Goal: Task Accomplishment & Management: Manage account settings

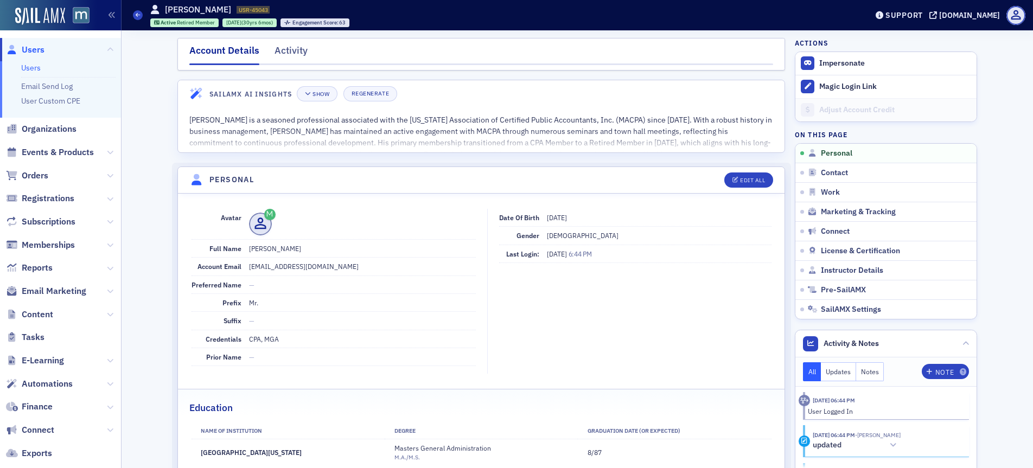
click at [39, 52] on span "Users" at bounding box center [33, 50] width 23 height 12
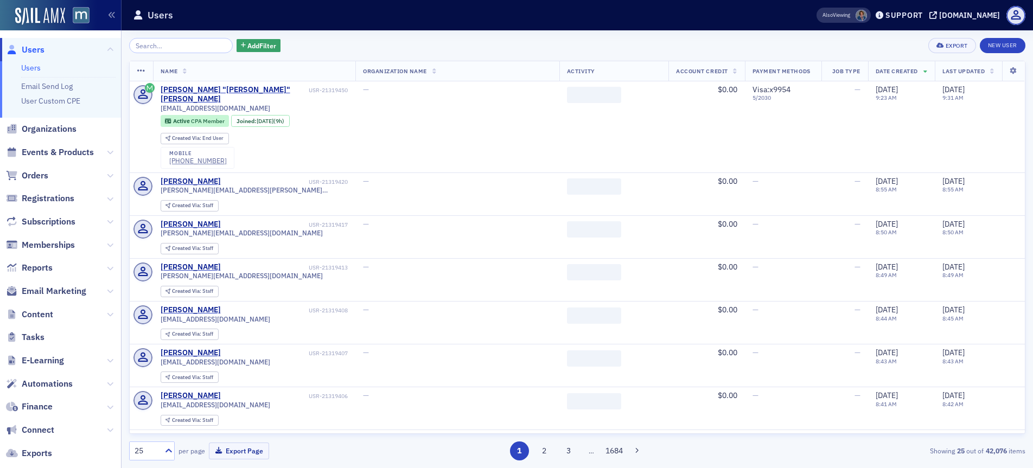
click at [203, 40] on input "search" at bounding box center [181, 45] width 104 height 15
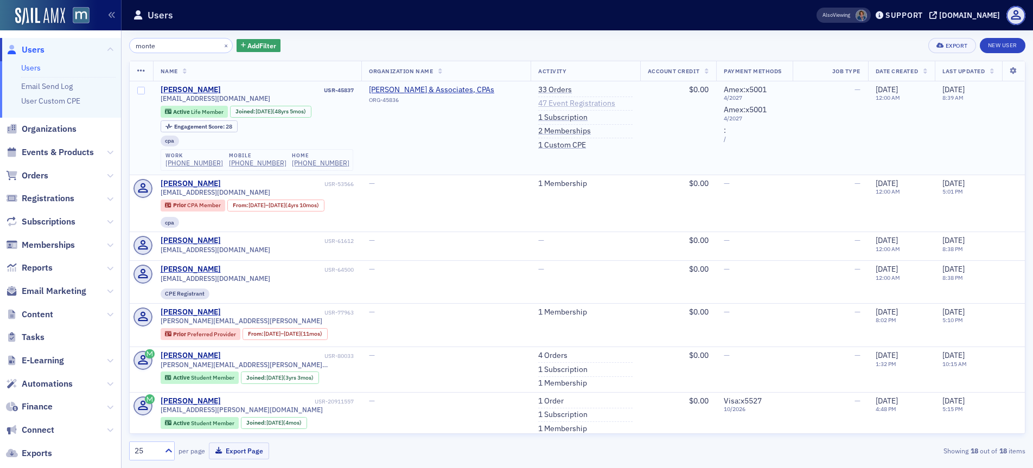
type input "monte"
click at [539, 103] on link "47 Event Registrations" at bounding box center [576, 104] width 77 height 10
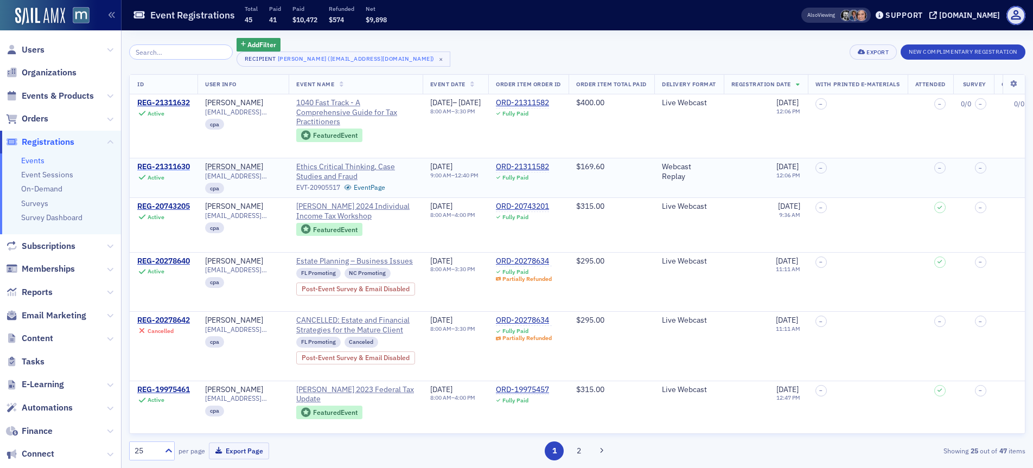
click at [165, 163] on div "REG-21311630" at bounding box center [163, 167] width 53 height 10
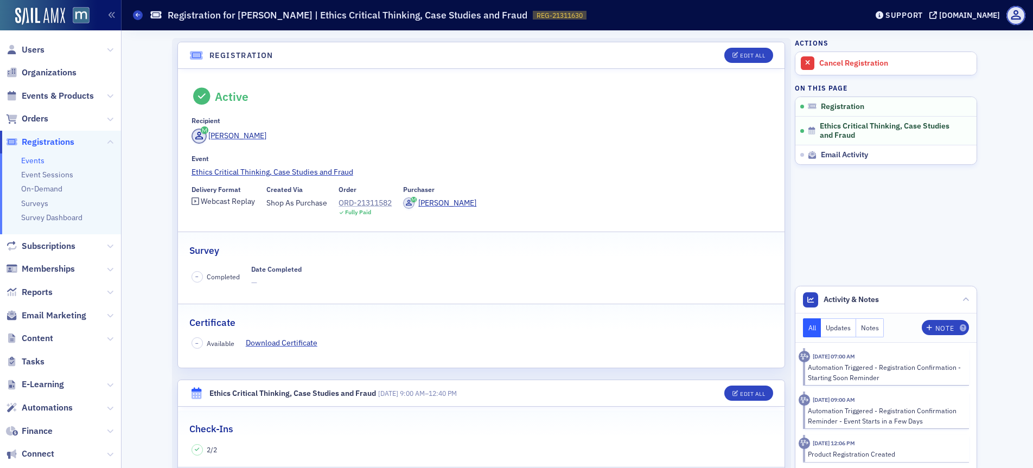
click at [370, 203] on div "ORD-21311582" at bounding box center [365, 202] width 53 height 11
click at [41, 48] on span "Users" at bounding box center [33, 50] width 23 height 12
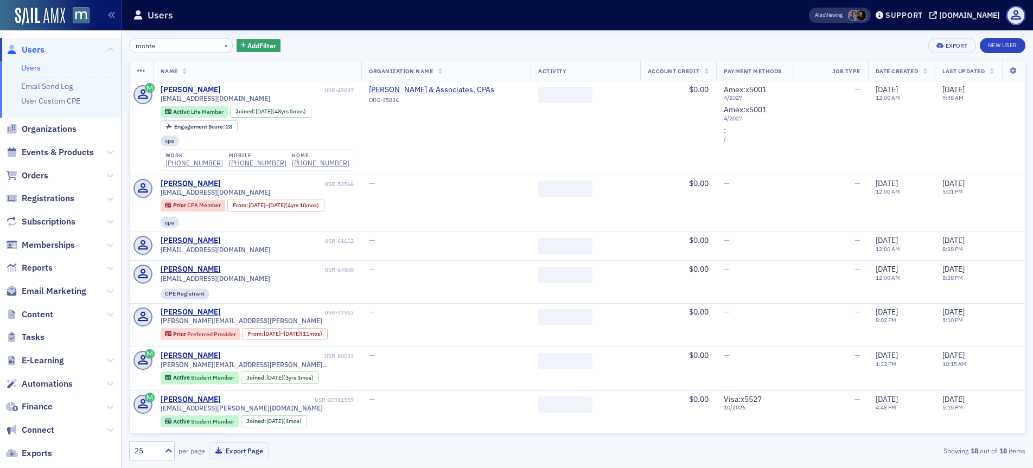
click at [221, 40] on div "×" at bounding box center [226, 46] width 11 height 14
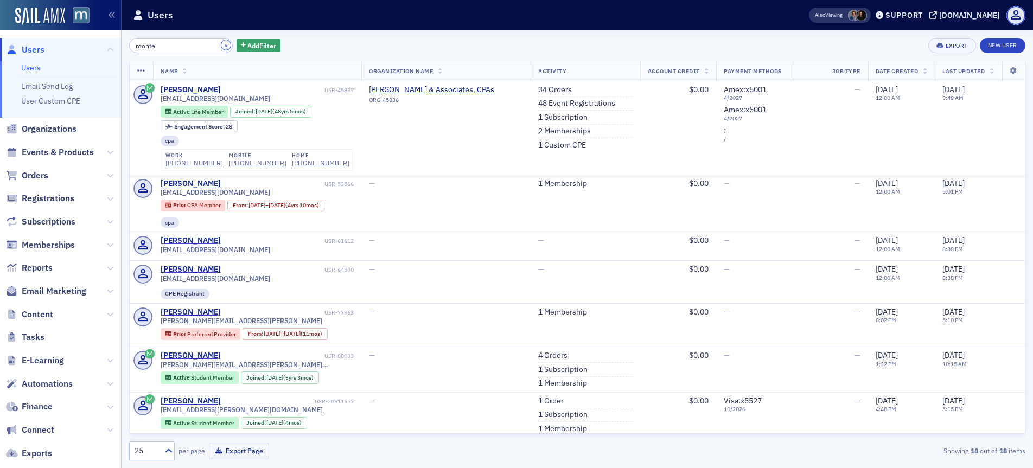
click at [221, 48] on button "×" at bounding box center [226, 45] width 10 height 10
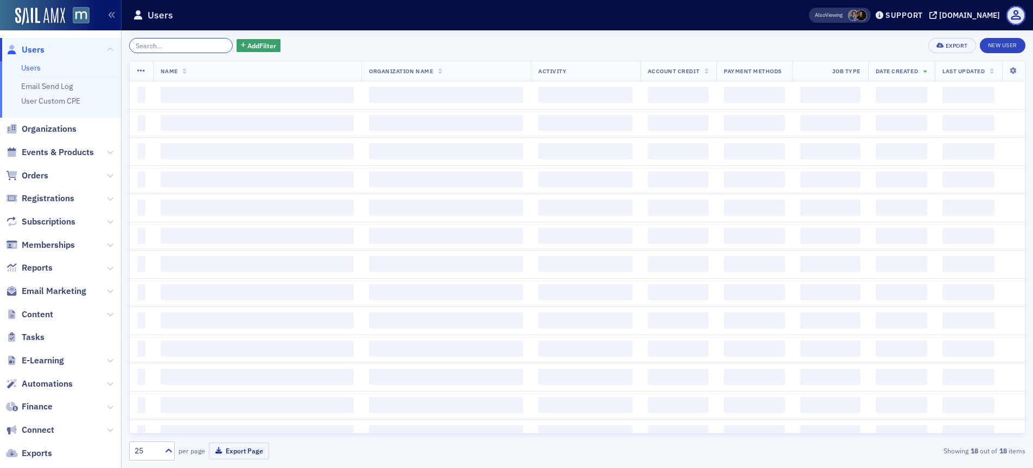
click at [191, 48] on input "search" at bounding box center [181, 45] width 104 height 15
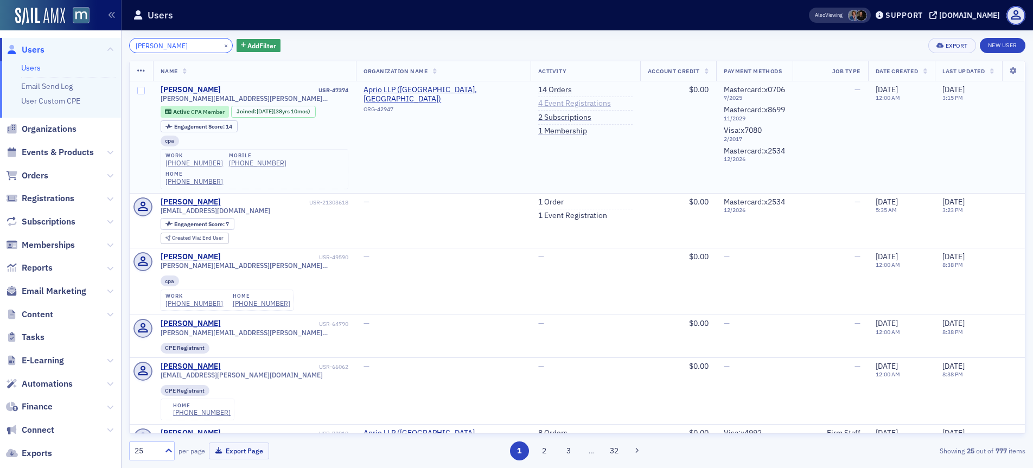
type input "Jorge L. Rodriguez"
click at [560, 104] on link "4 Event Registrations" at bounding box center [574, 104] width 73 height 10
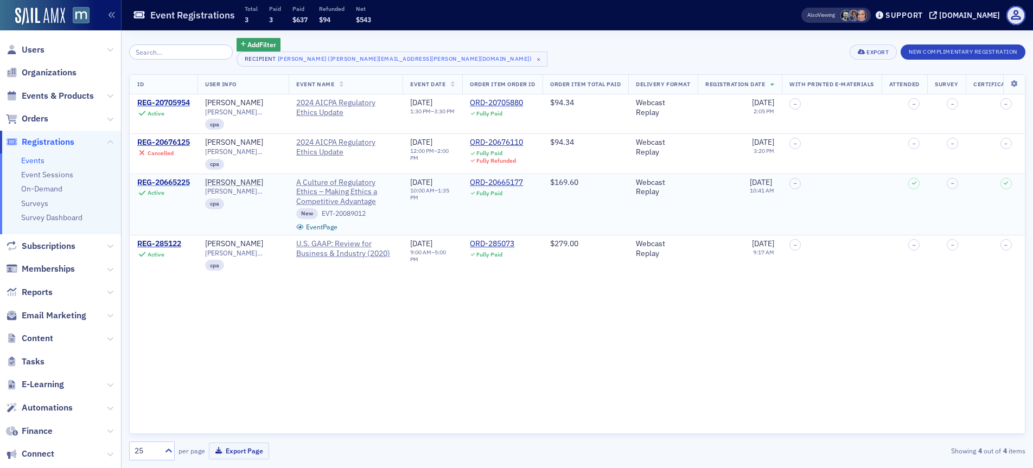
click at [169, 182] on div "REG-20665225" at bounding box center [163, 183] width 53 height 10
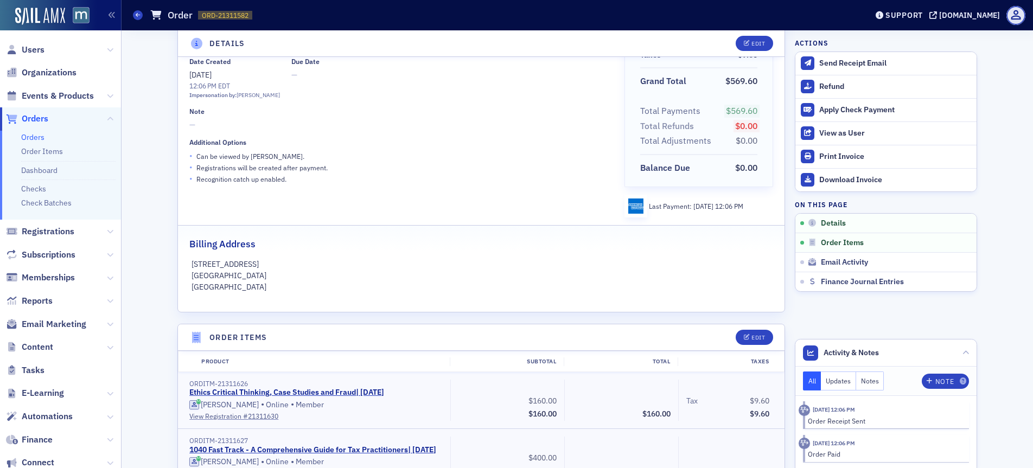
scroll to position [350, 0]
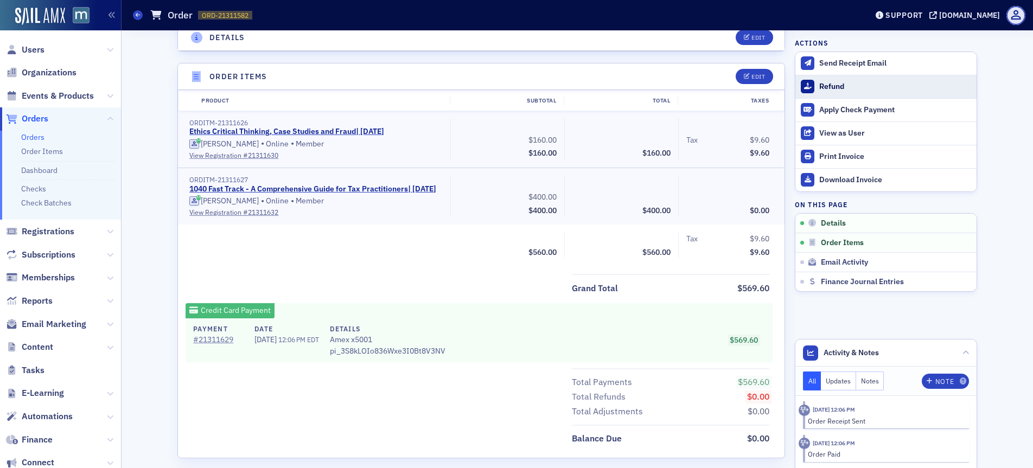
click at [833, 84] on div "Refund" at bounding box center [895, 87] width 152 height 10
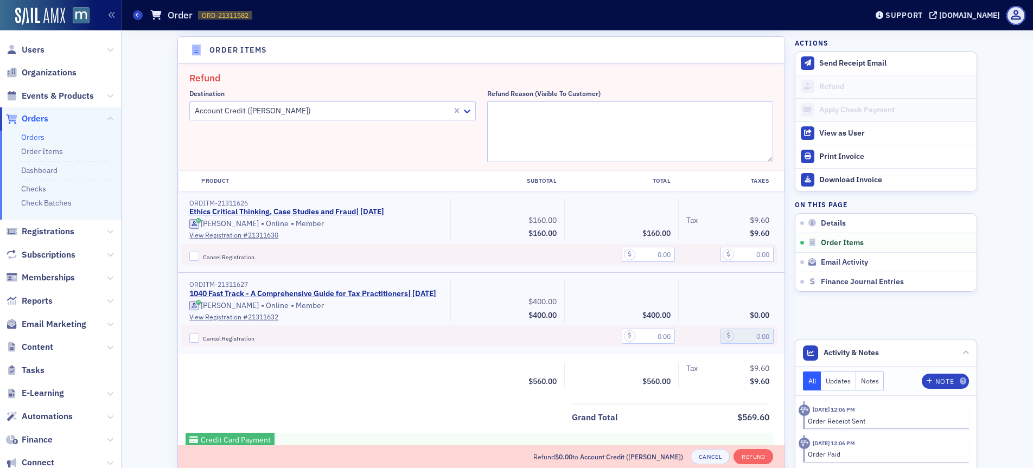
scroll to position [378, 0]
click at [500, 112] on textarea "Refund Reason (Visible to Customer)" at bounding box center [630, 131] width 286 height 61
type textarea "Error on broadcasting"
click at [190, 252] on input "Cancel Registration" at bounding box center [194, 256] width 10 height 10
checkbox input "true"
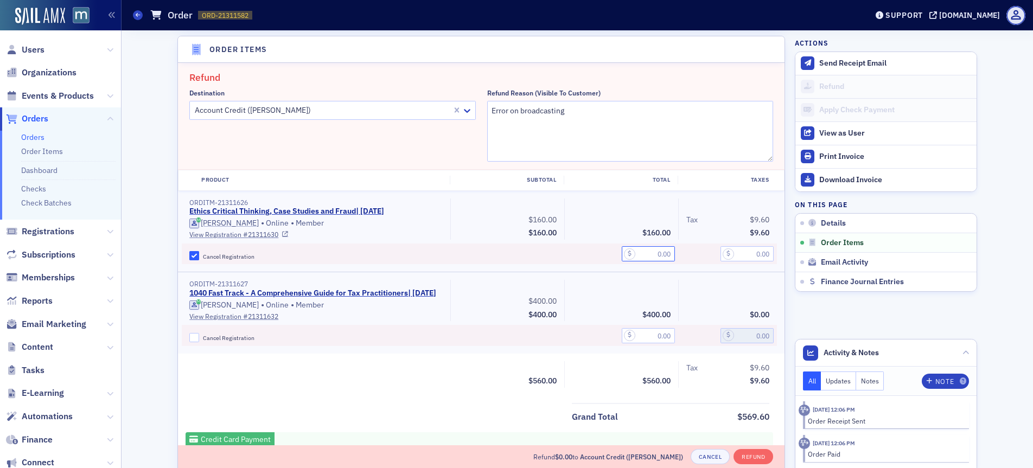
click at [646, 254] on input "text" at bounding box center [648, 253] width 53 height 15
type input "160.00"
click at [746, 257] on input "text" at bounding box center [746, 253] width 53 height 15
type input "9.60"
click at [751, 454] on button "Refund" at bounding box center [753, 456] width 40 height 15
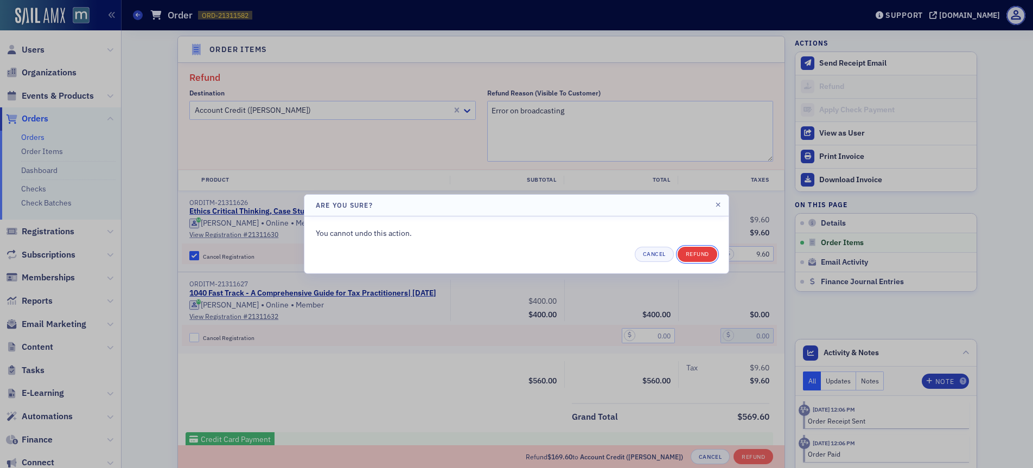
click at [707, 256] on button "Refund" at bounding box center [698, 254] width 40 height 15
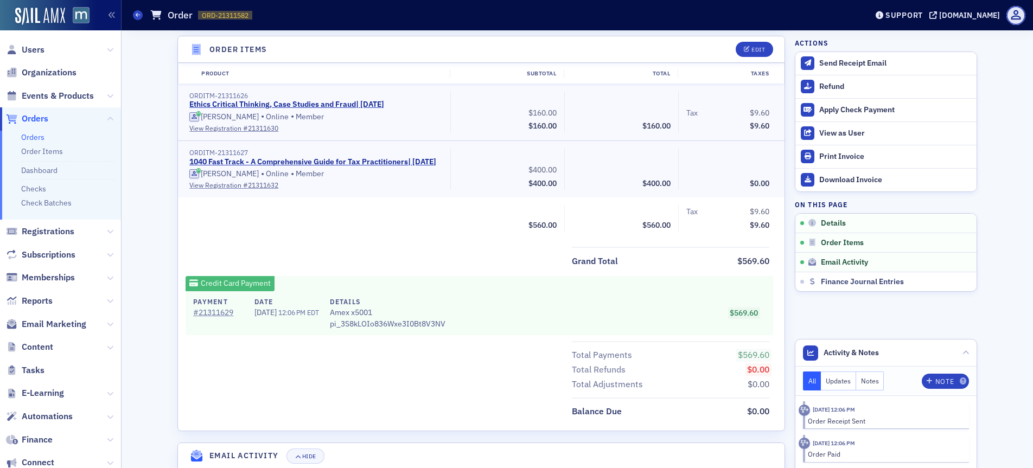
scroll to position [237, 0]
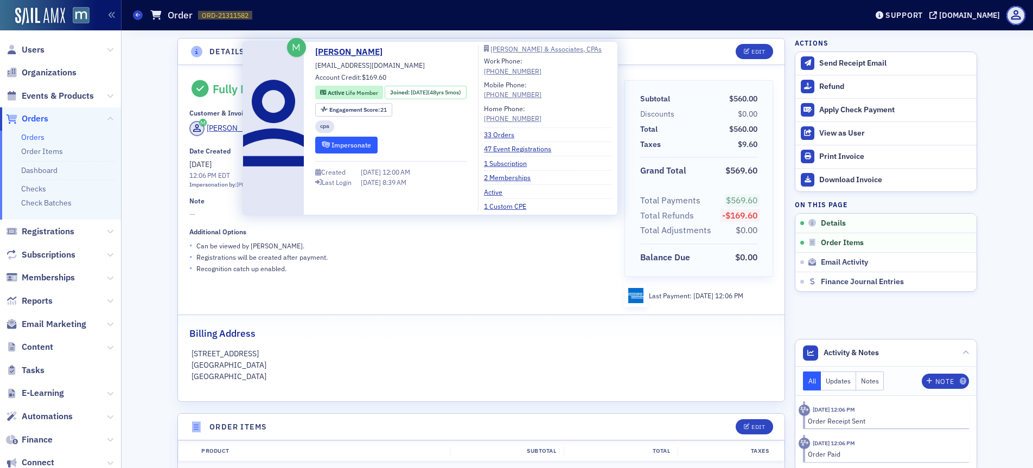
click at [356, 141] on button "Impersonate" at bounding box center [346, 145] width 62 height 17
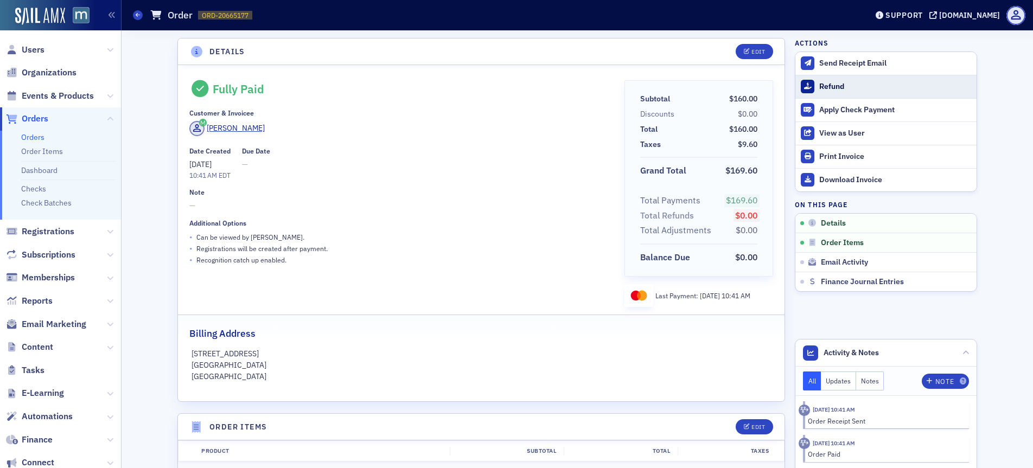
click at [839, 87] on div "Refund" at bounding box center [895, 87] width 152 height 10
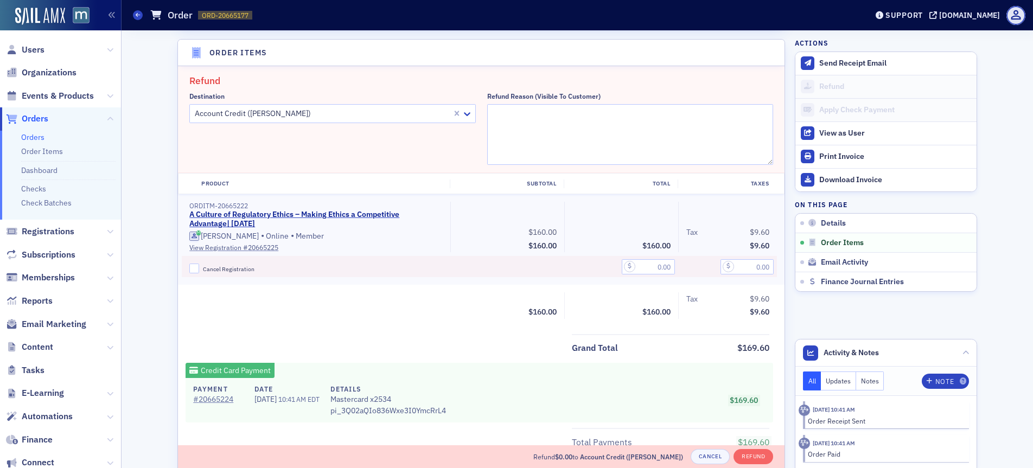
scroll to position [378, 0]
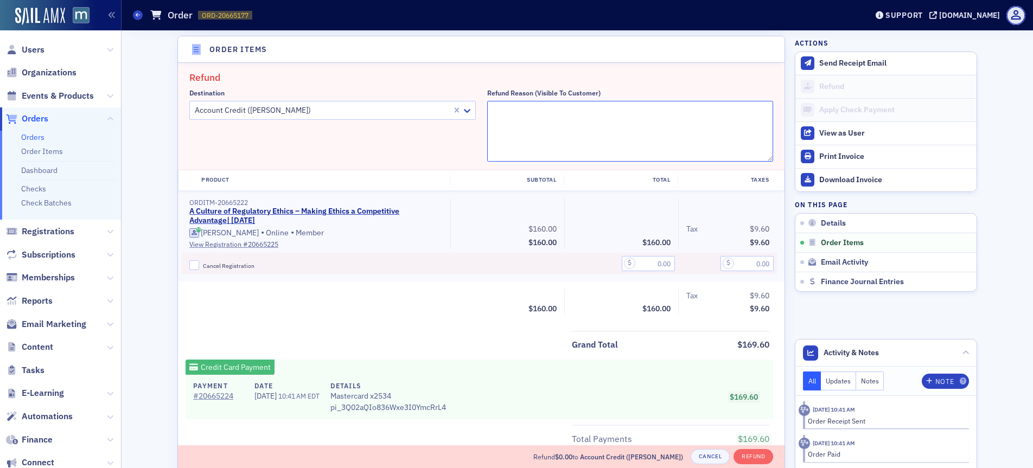
click at [512, 116] on textarea "Refund Reason (Visible to Customer)" at bounding box center [630, 131] width 286 height 61
type textarea "Error on rebroadcasting"
click at [190, 263] on input "Cancel Registration" at bounding box center [194, 265] width 10 height 10
checkbox input "true"
click at [646, 271] on div at bounding box center [621, 263] width 114 height 21
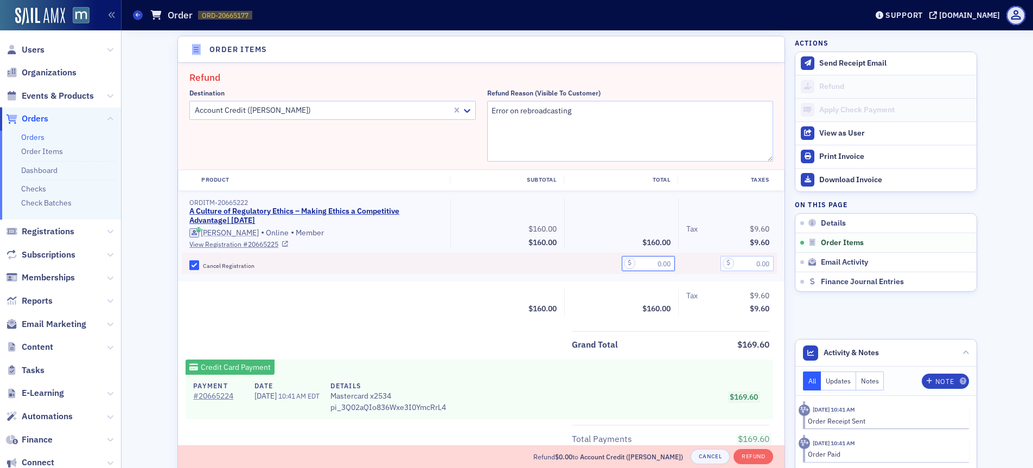
click at [647, 267] on input "text" at bounding box center [648, 263] width 53 height 15
type input "160.00"
click at [750, 261] on input "text" at bounding box center [746, 263] width 53 height 15
type input "9.60"
click at [713, 294] on div "Tax $9.60" at bounding box center [727, 296] width 83 height 14
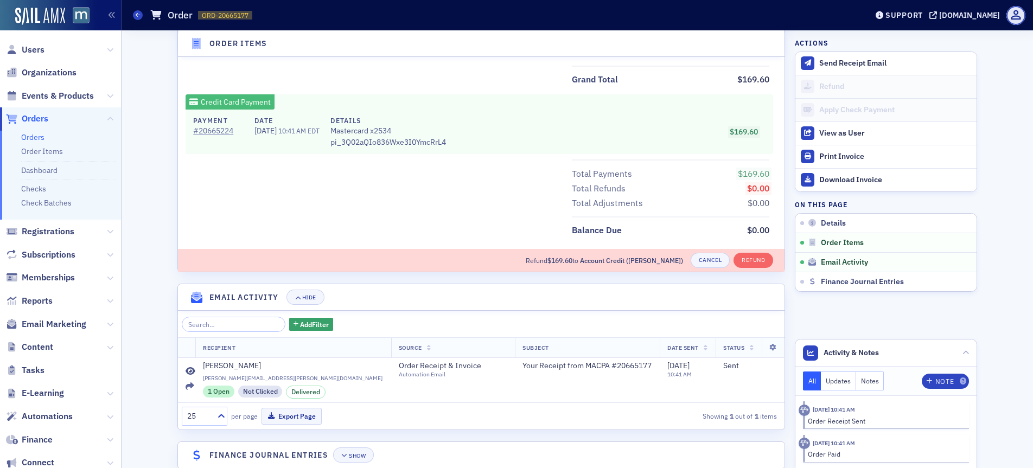
scroll to position [643, 0]
click at [752, 260] on button "Refund" at bounding box center [753, 259] width 40 height 15
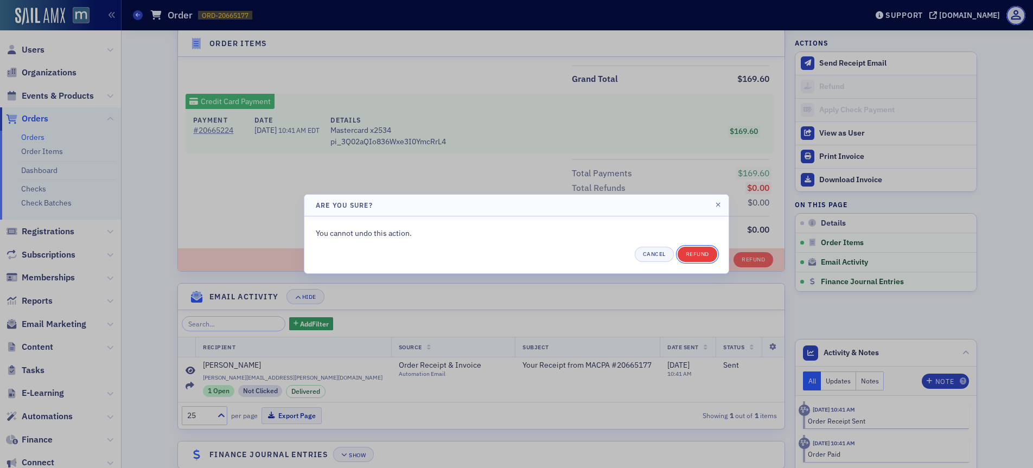
click at [699, 249] on button "Refund" at bounding box center [698, 254] width 40 height 15
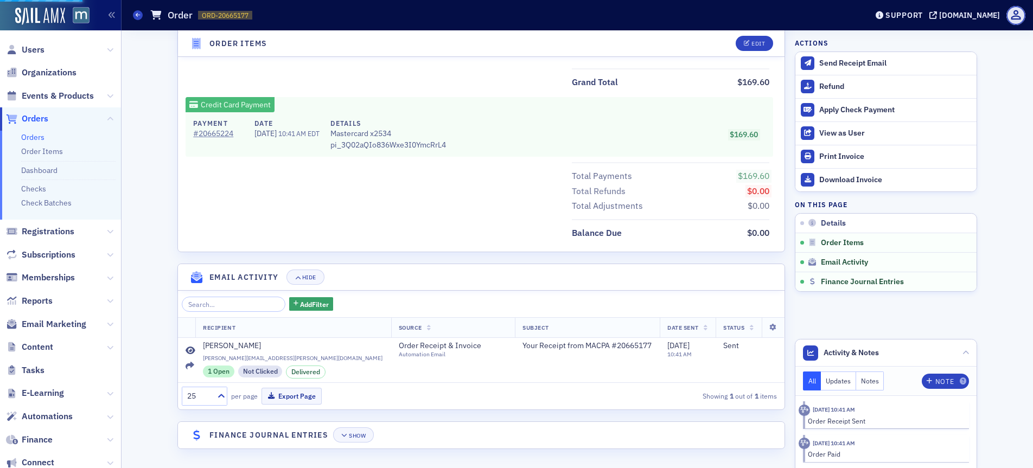
scroll to position [509, 0]
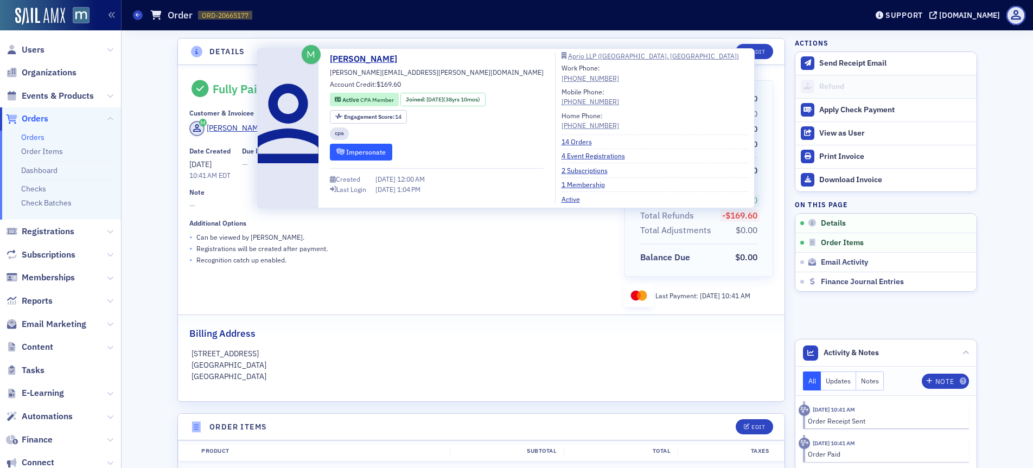
click at [375, 144] on button "Impersonate" at bounding box center [361, 152] width 62 height 17
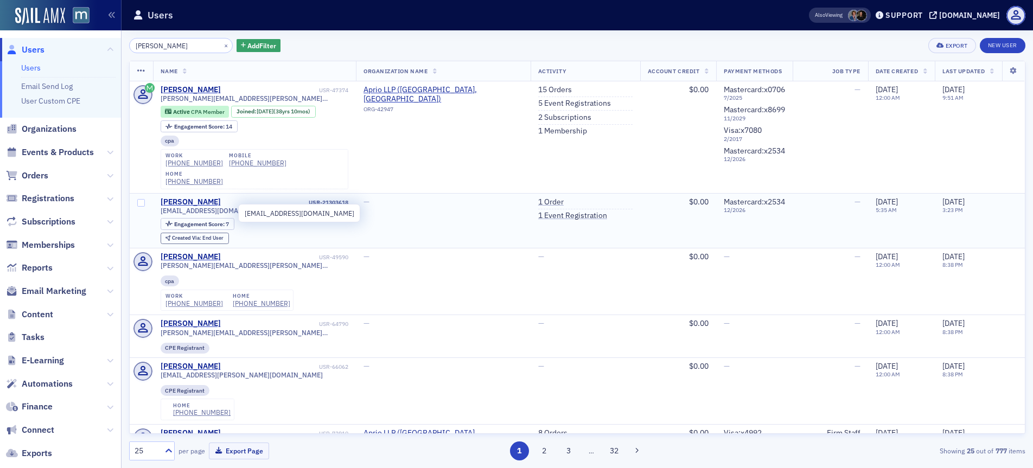
click at [196, 214] on span "01jlrodriguez@gmail.com" at bounding box center [216, 211] width 110 height 8
click at [196, 214] on span "[EMAIL_ADDRESS][DOMAIN_NAME]" at bounding box center [216, 211] width 110 height 8
copy div "[EMAIL_ADDRESS][DOMAIN_NAME]"
click at [538, 219] on link "1 Event Registration" at bounding box center [572, 216] width 69 height 10
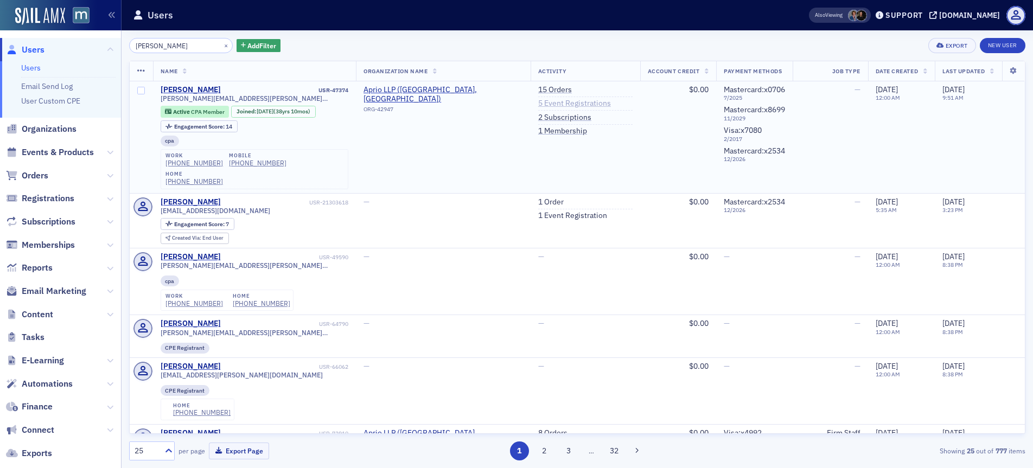
click at [538, 103] on link "5 Event Registrations" at bounding box center [574, 104] width 73 height 10
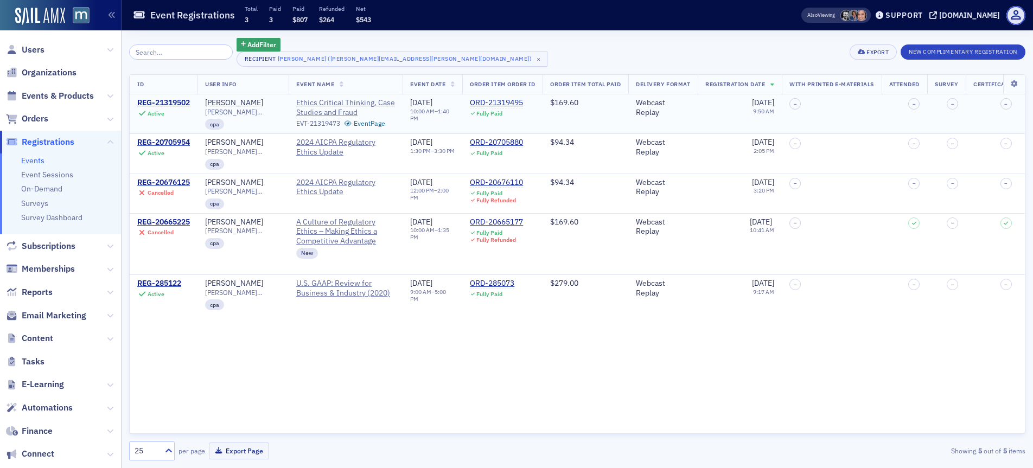
click at [169, 102] on div "REG-21319502" at bounding box center [163, 103] width 53 height 10
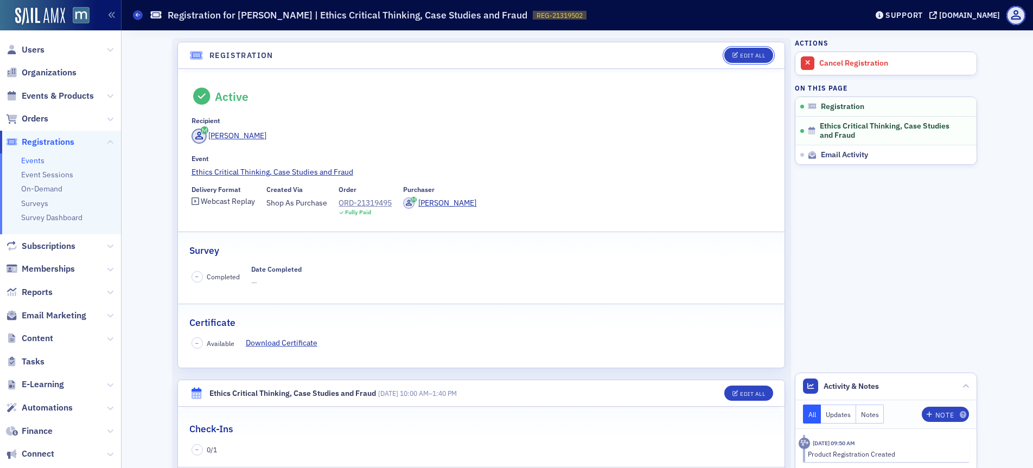
drag, startPoint x: 739, startPoint y: 61, endPoint x: 559, endPoint y: 81, distance: 181.2
click at [739, 61] on button "Edit All" at bounding box center [748, 55] width 49 height 15
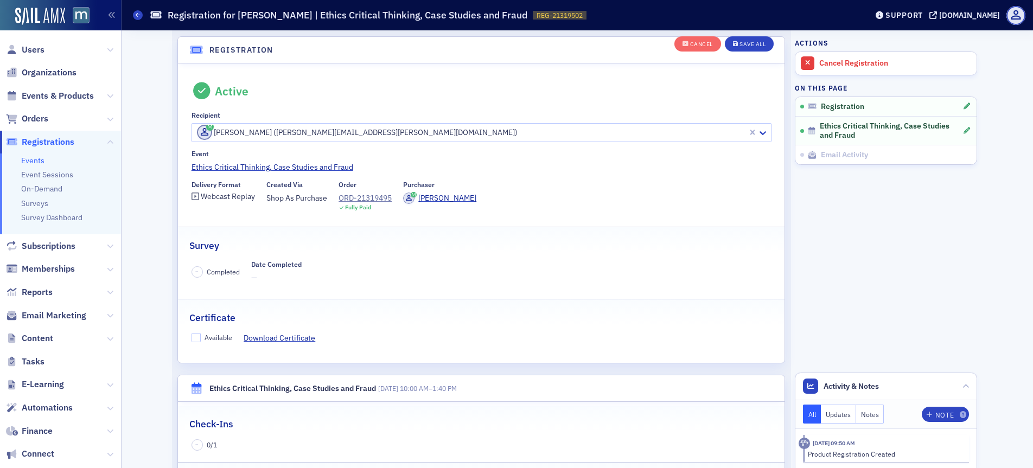
scroll to position [29, 0]
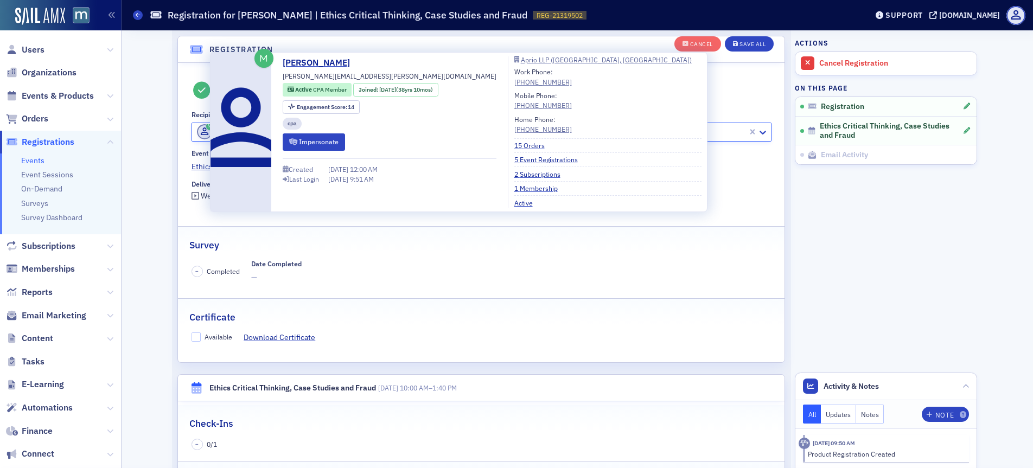
click at [197, 130] on span at bounding box center [204, 131] width 15 height 15
paste input "01jlrodriguez@gmail.com"
type input "01jlrodriguez@gmail.com"
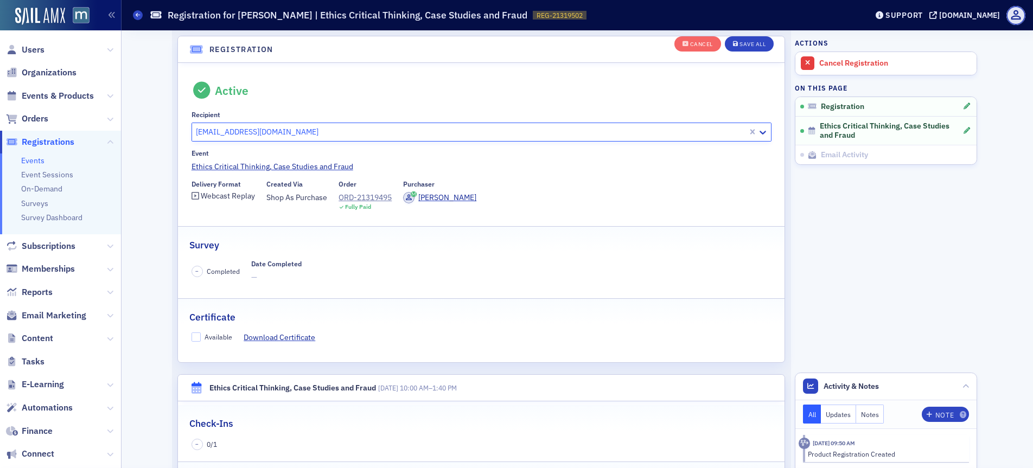
click at [738, 48] on button "Save All" at bounding box center [749, 43] width 49 height 15
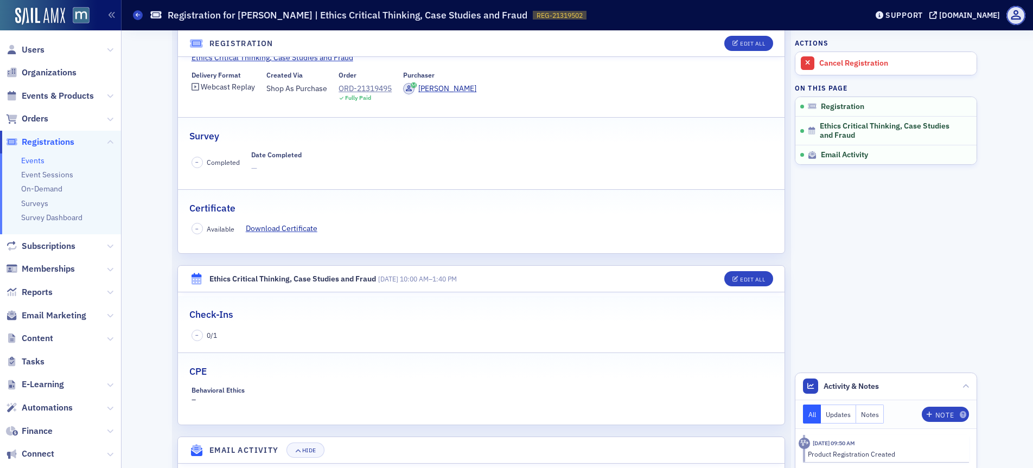
scroll to position [104, 0]
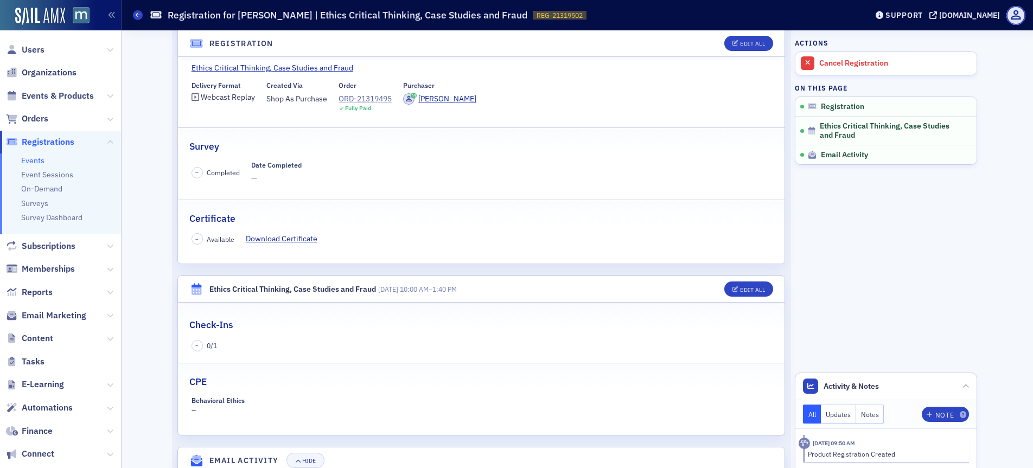
click at [368, 98] on div "ORD-21319495" at bounding box center [365, 98] width 53 height 11
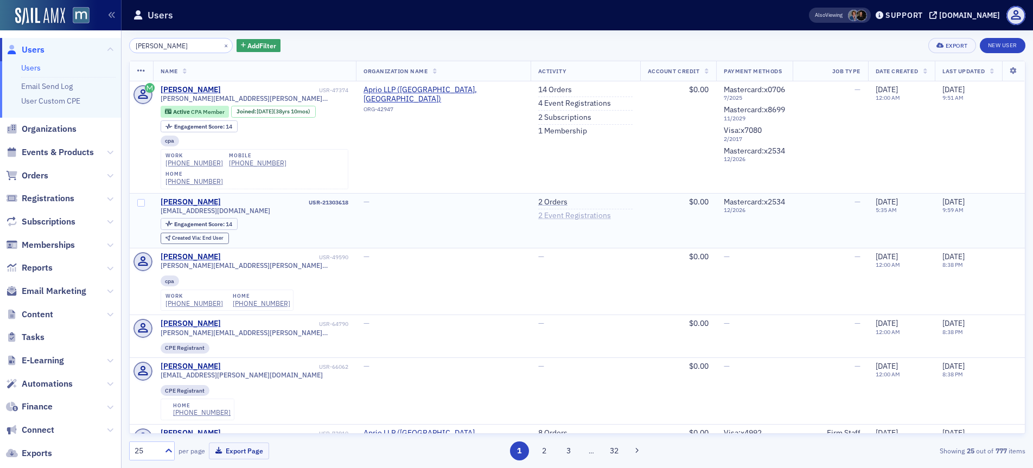
click at [538, 220] on link "2 Event Registrations" at bounding box center [574, 216] width 73 height 10
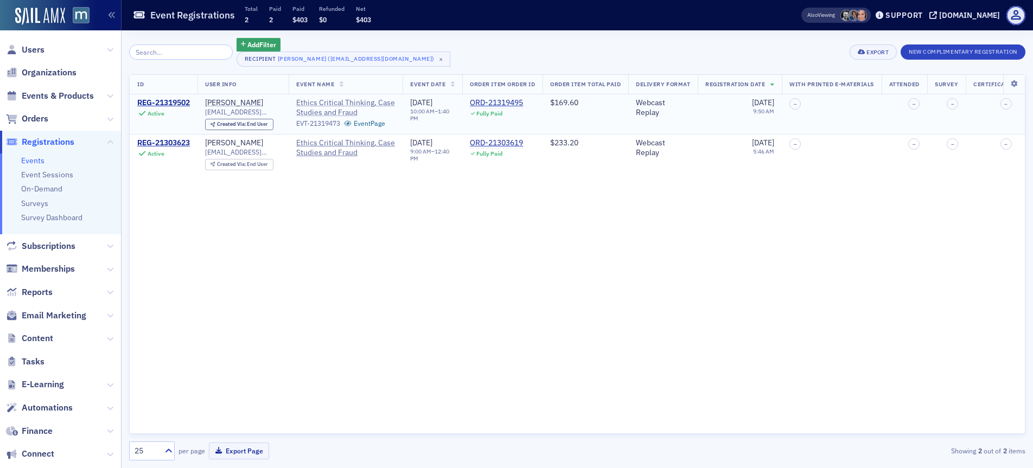
drag, startPoint x: 297, startPoint y: 102, endPoint x: 380, endPoint y: 107, distance: 83.2
click at [380, 107] on span "Ethics Critical Thinking, Case Studies and Fraud" at bounding box center [345, 107] width 99 height 19
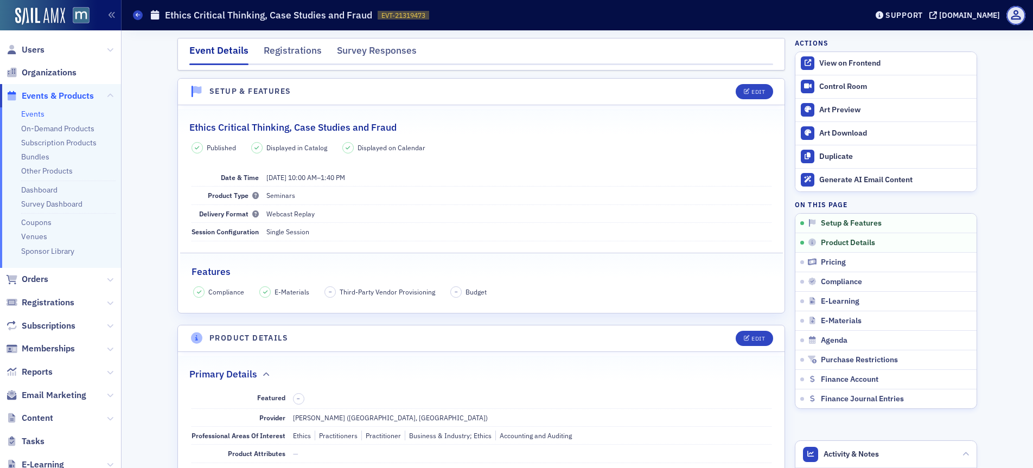
click at [190, 127] on h2 "Ethics Critical Thinking, Case Studies and Fraud" at bounding box center [292, 127] width 207 height 14
copy h2 "Ethics Critical Thinking, Case Studies and Fraud"
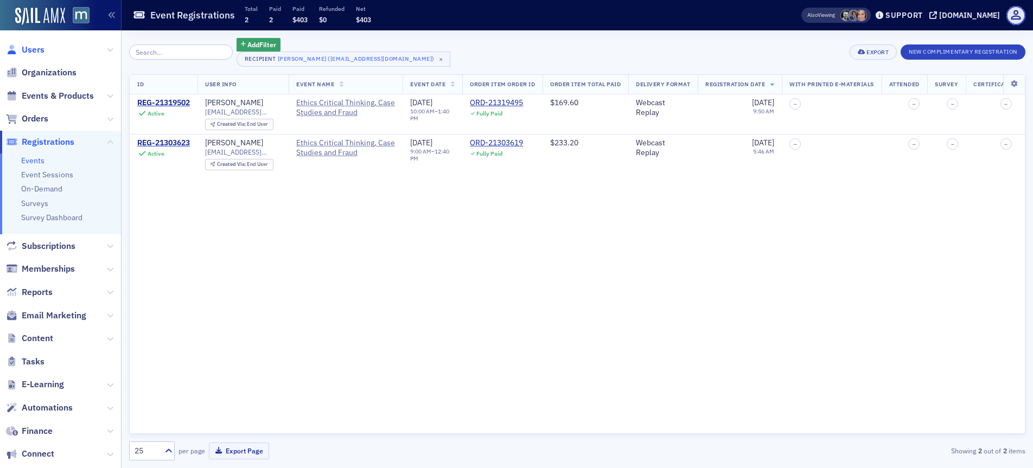
click at [36, 46] on span "Users" at bounding box center [33, 50] width 23 height 12
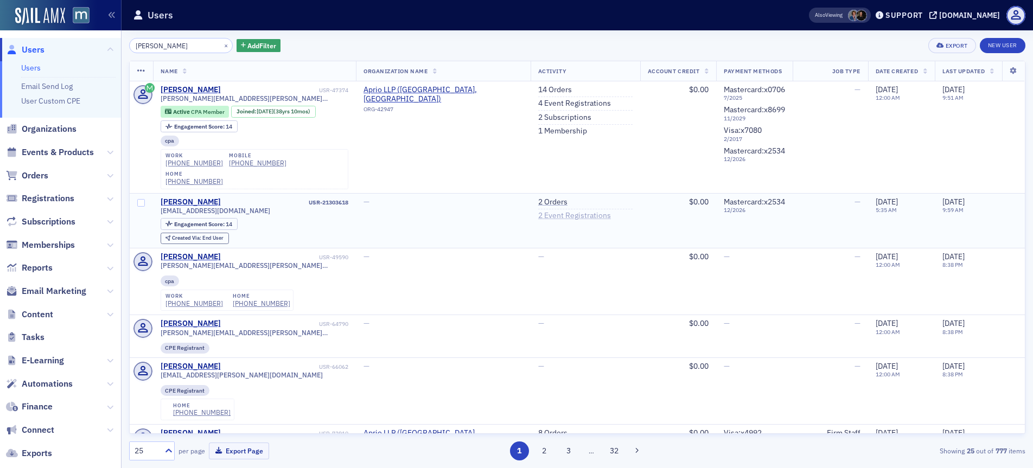
click at [558, 214] on link "2 Event Registrations" at bounding box center [574, 216] width 73 height 10
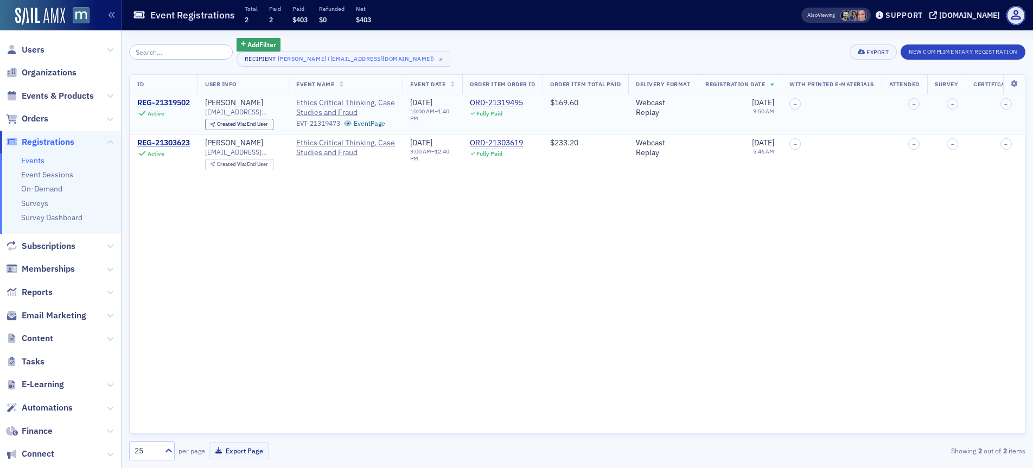
click at [162, 106] on div "REG-21319502" at bounding box center [163, 103] width 53 height 10
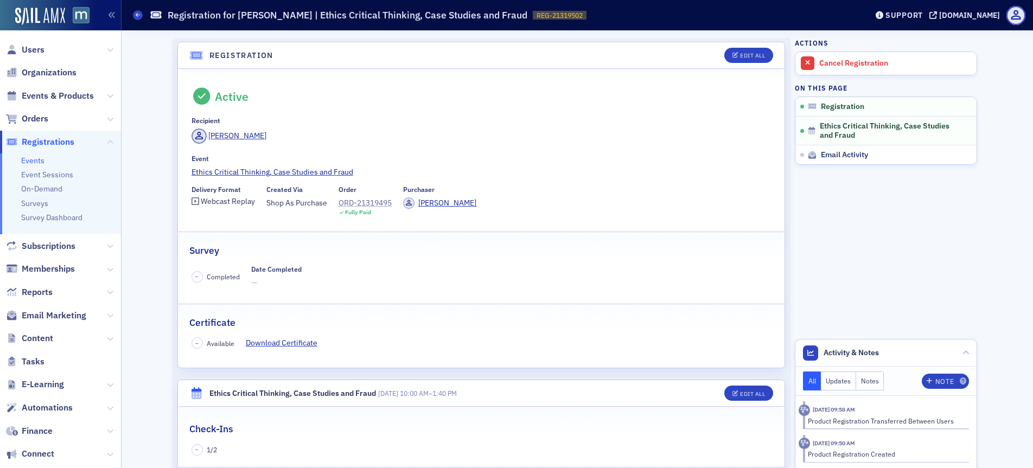
click at [371, 200] on div "ORD-21319495" at bounding box center [365, 202] width 53 height 11
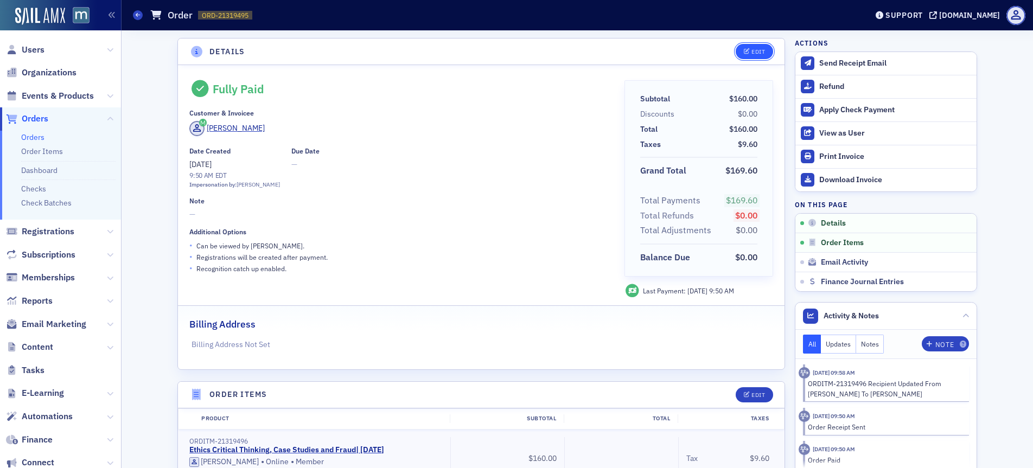
click at [751, 55] on div "Edit" at bounding box center [758, 52] width 14 height 6
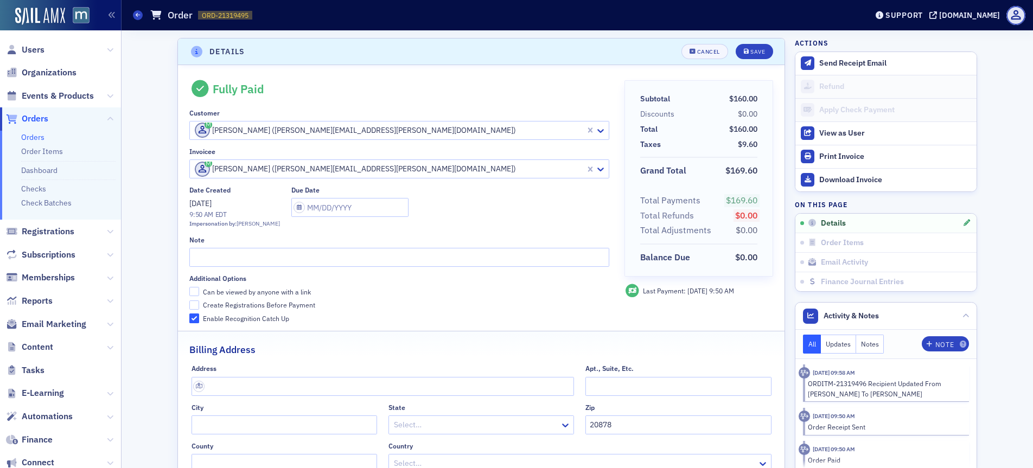
scroll to position [2, 0]
click at [194, 128] on input "text" at bounding box center [195, 128] width 2 height 11
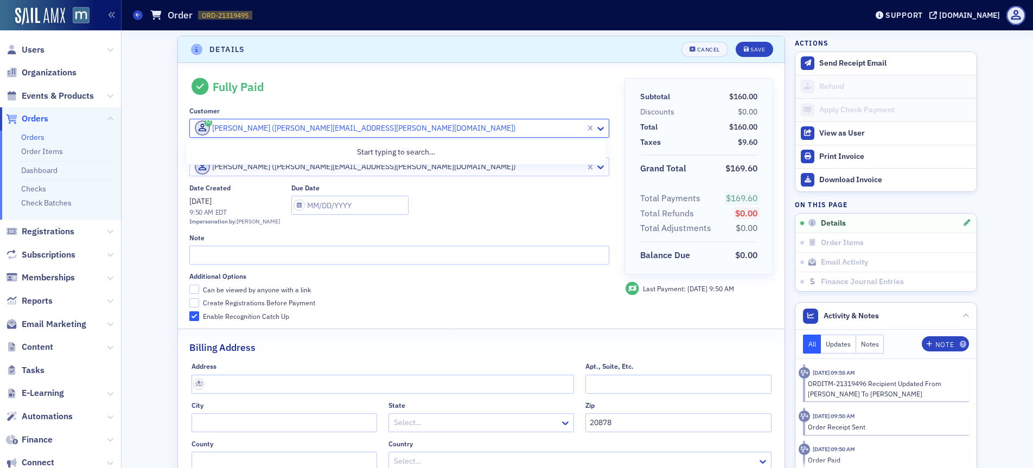
paste input "[EMAIL_ADDRESS][DOMAIN_NAME]"
type input "[EMAIL_ADDRESS][DOMAIN_NAME]"
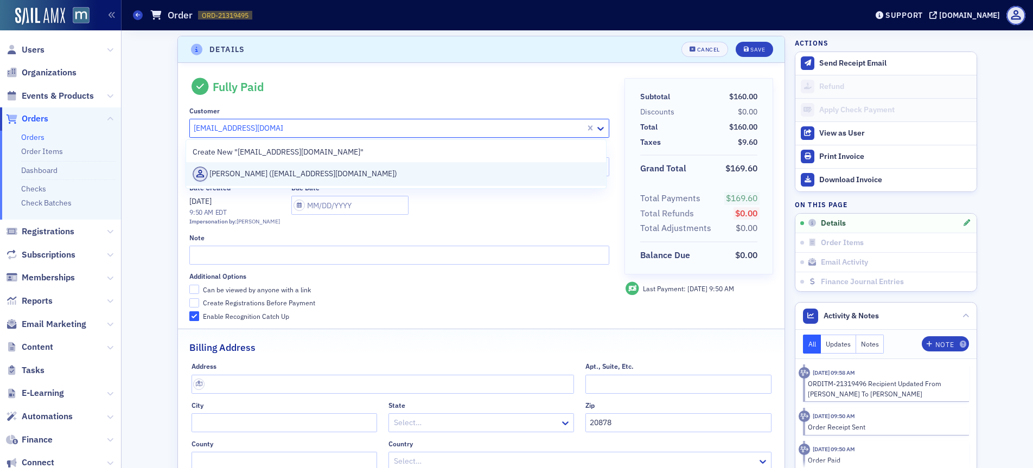
click at [234, 169] on div "[PERSON_NAME] ([EMAIL_ADDRESS][DOMAIN_NAME])" at bounding box center [396, 174] width 407 height 15
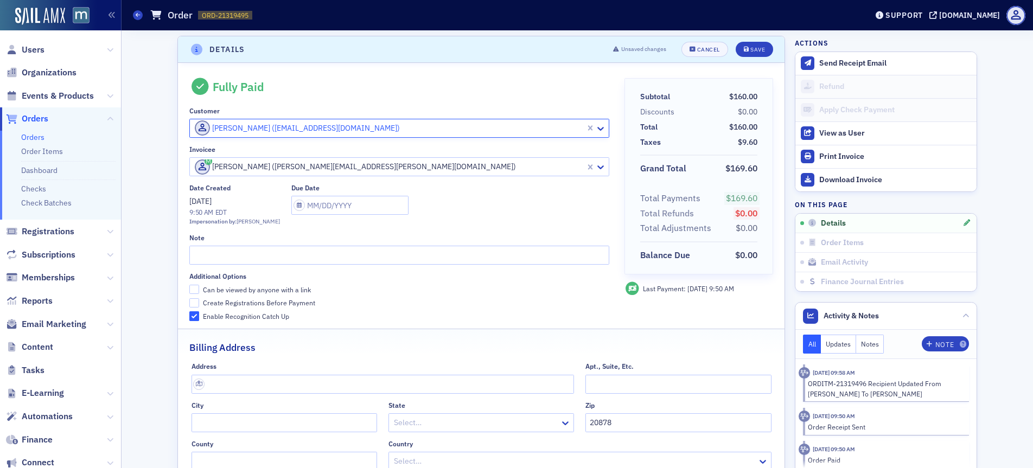
click at [194, 168] on input "text" at bounding box center [195, 166] width 2 height 11
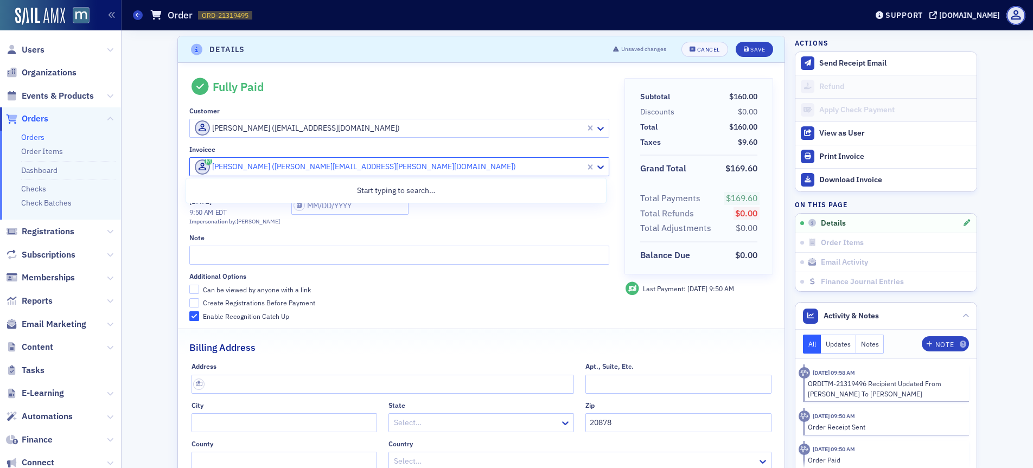
paste input "[EMAIL_ADDRESS][DOMAIN_NAME]"
type input "[EMAIL_ADDRESS][DOMAIN_NAME]"
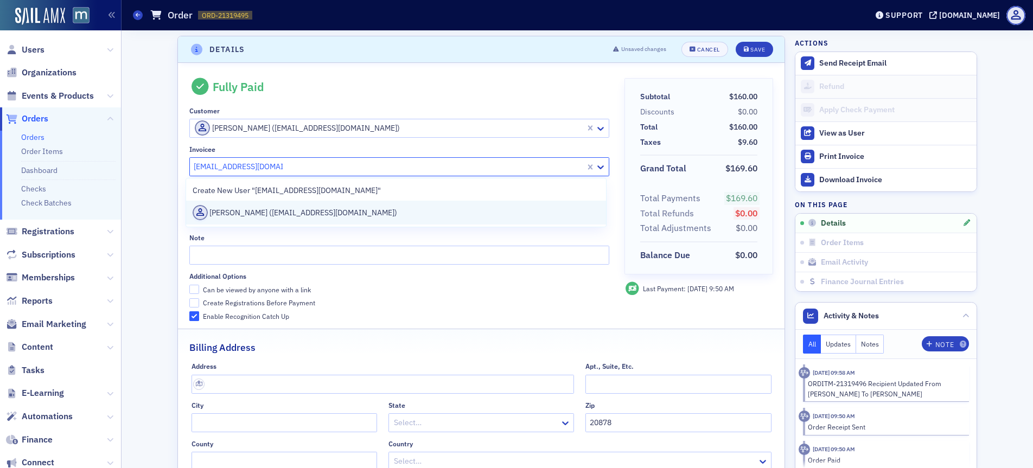
click at [245, 205] on div "[PERSON_NAME] ([EMAIL_ADDRESS][DOMAIN_NAME])" at bounding box center [396, 212] width 407 height 15
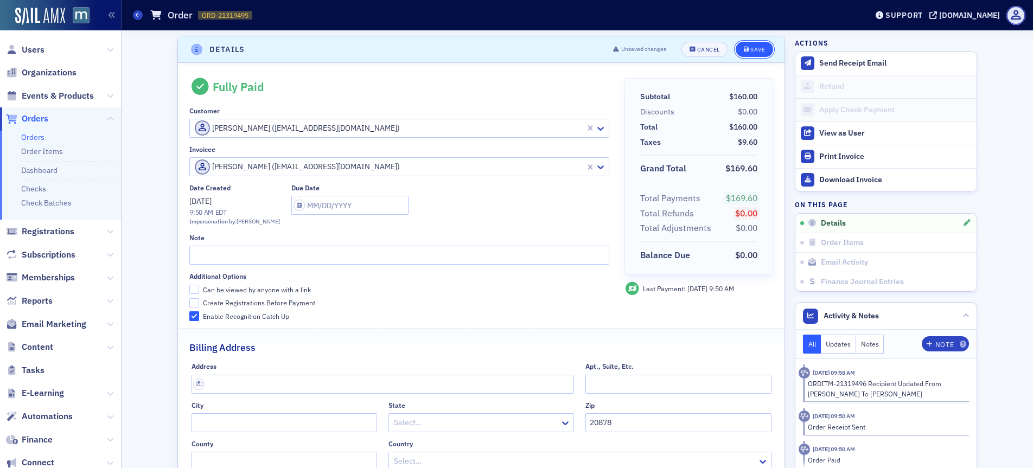
click at [761, 42] on button "Save" at bounding box center [754, 49] width 37 height 15
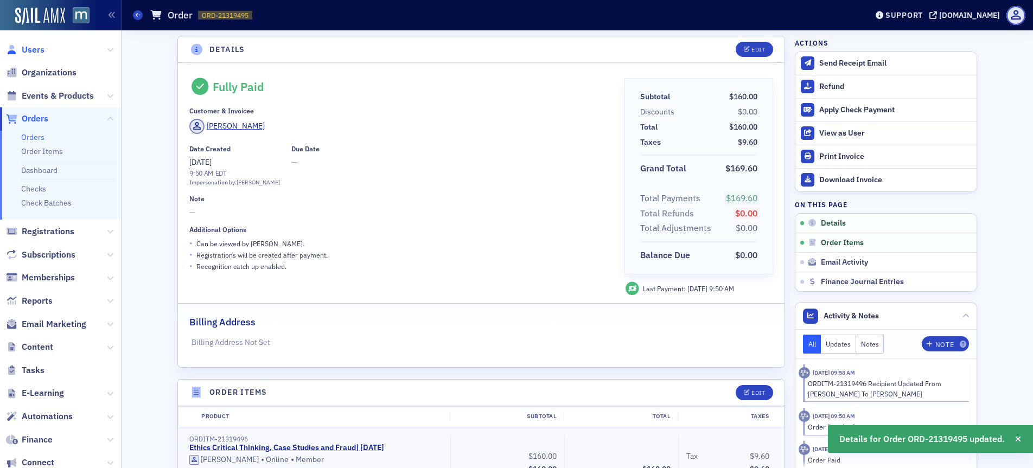
click at [40, 49] on span "Users" at bounding box center [33, 50] width 23 height 12
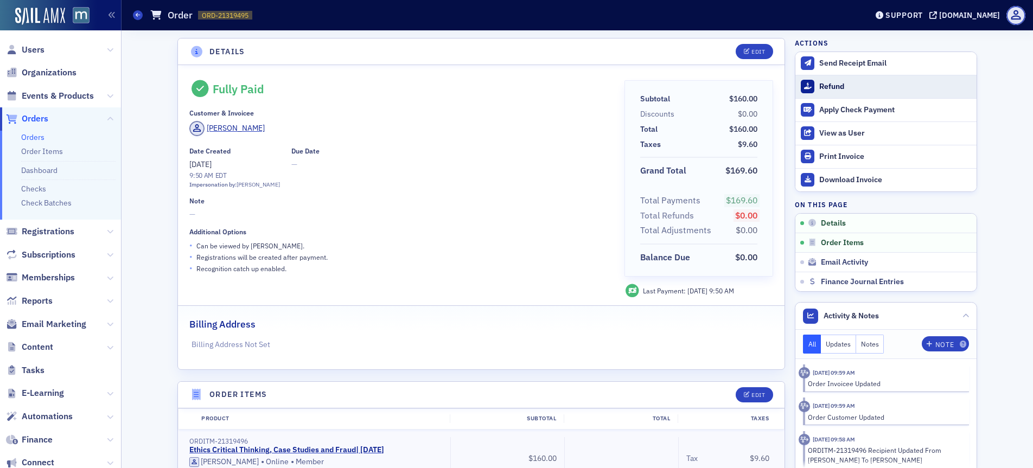
click at [822, 82] on div "Refund" at bounding box center [895, 87] width 152 height 10
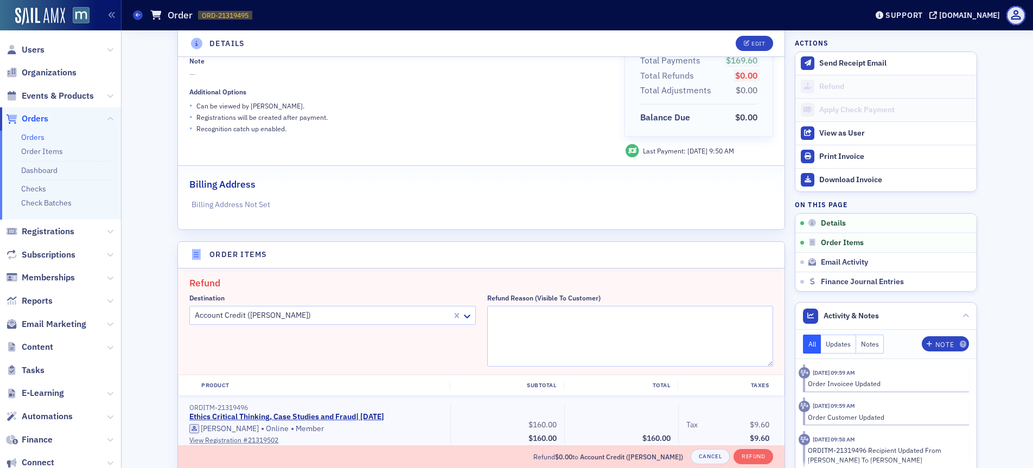
scroll to position [200, 0]
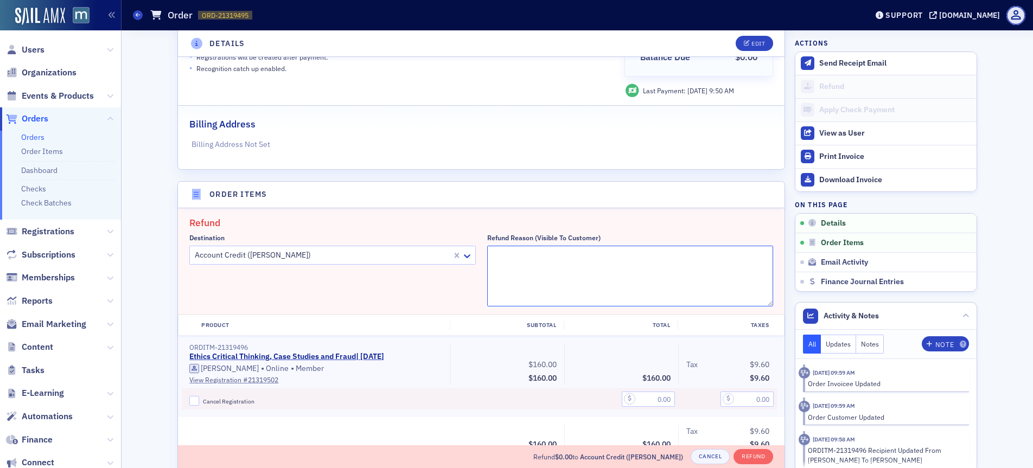
click at [543, 256] on textarea "Refund Reason (Visible to Customer)" at bounding box center [630, 276] width 286 height 61
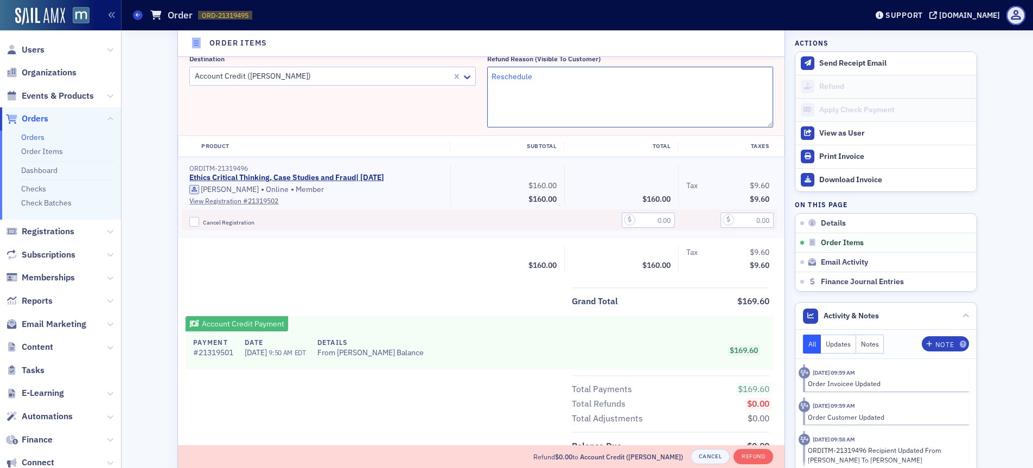
scroll to position [394, 0]
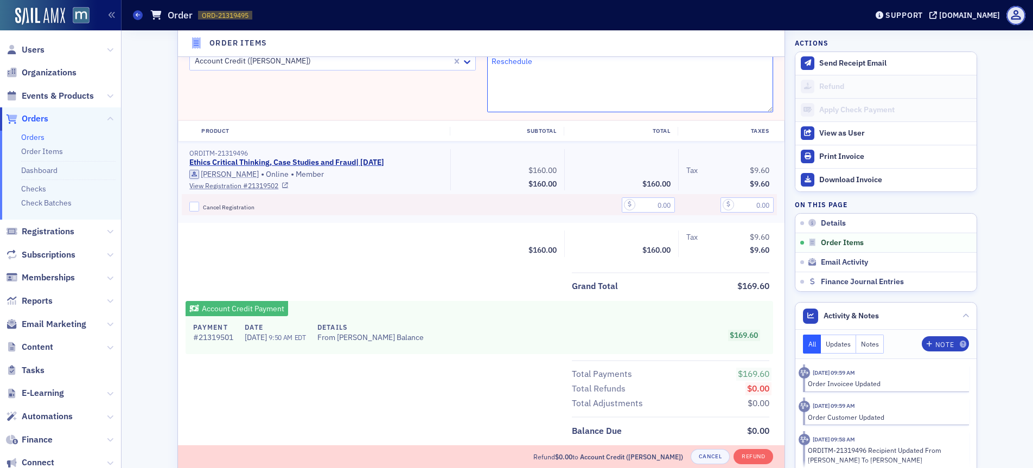
type textarea "Reschedule"
drag, startPoint x: 176, startPoint y: 195, endPoint x: 196, endPoint y: 204, distance: 21.6
click at [178, 195] on div "ORDITM-21319496 Ethics Critical Thinking, Case Studies and Fraud | [DATE] [PERS…" at bounding box center [481, 182] width 606 height 81
click at [193, 207] on input "Cancel Registration" at bounding box center [194, 207] width 10 height 10
checkbox input "true"
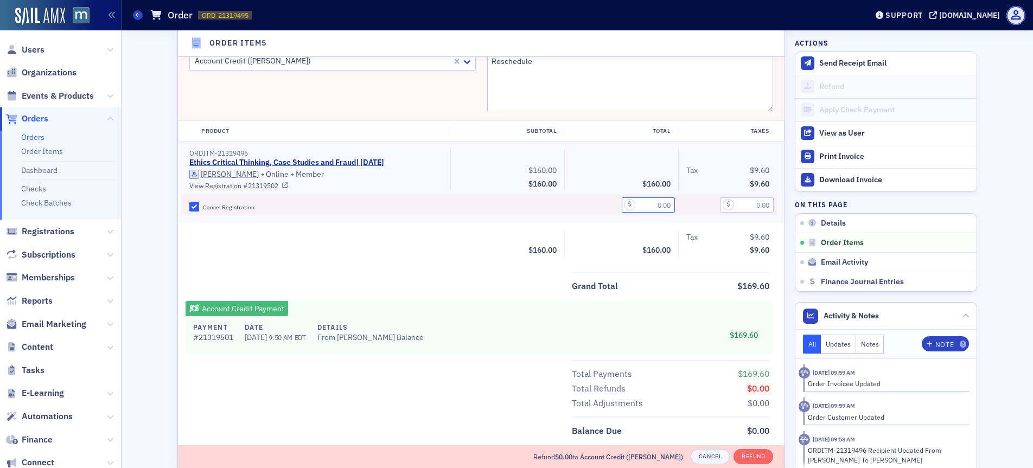
click at [656, 202] on input "text" at bounding box center [648, 204] width 53 height 15
type input "160.00"
click at [751, 205] on input "text" at bounding box center [746, 204] width 53 height 15
type input "9.60"
click at [711, 275] on div "Grand Total $169.60" at bounding box center [670, 283] width 197 height 22
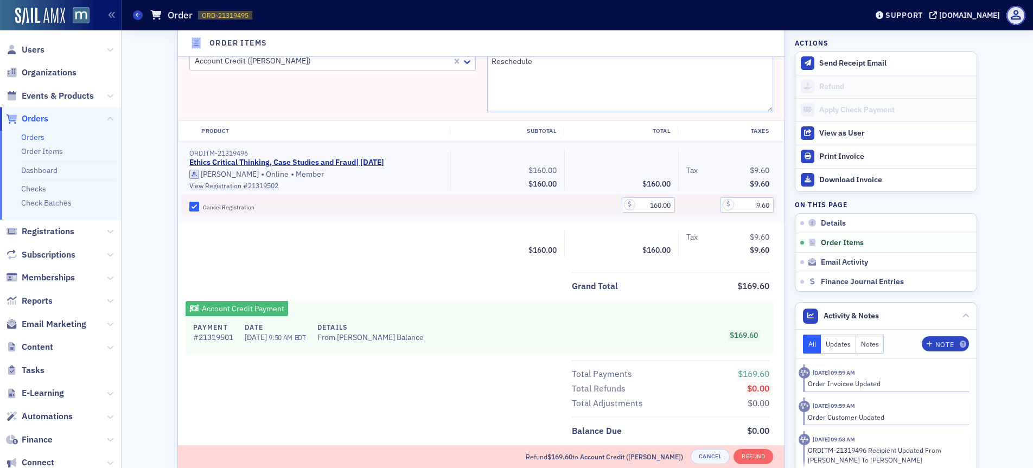
click at [505, 286] on div "Grand Total $169.60" at bounding box center [481, 283] width 606 height 22
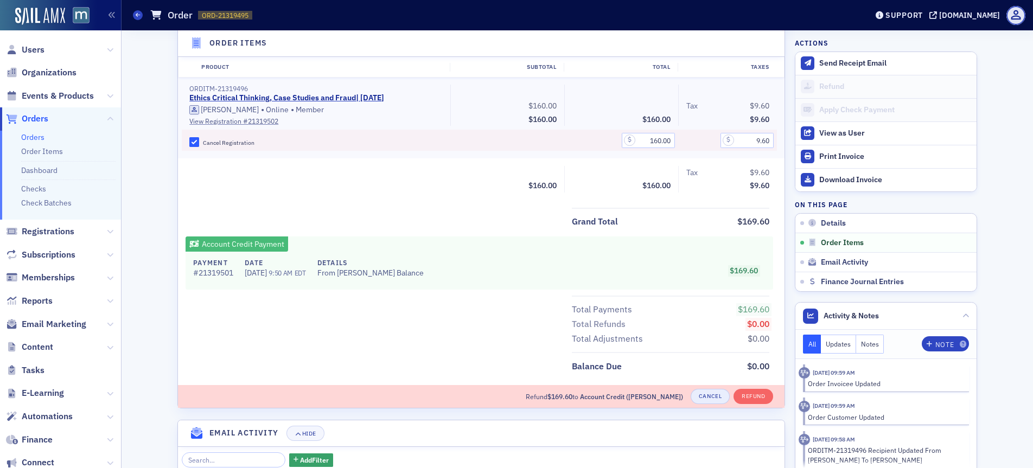
scroll to position [471, 0]
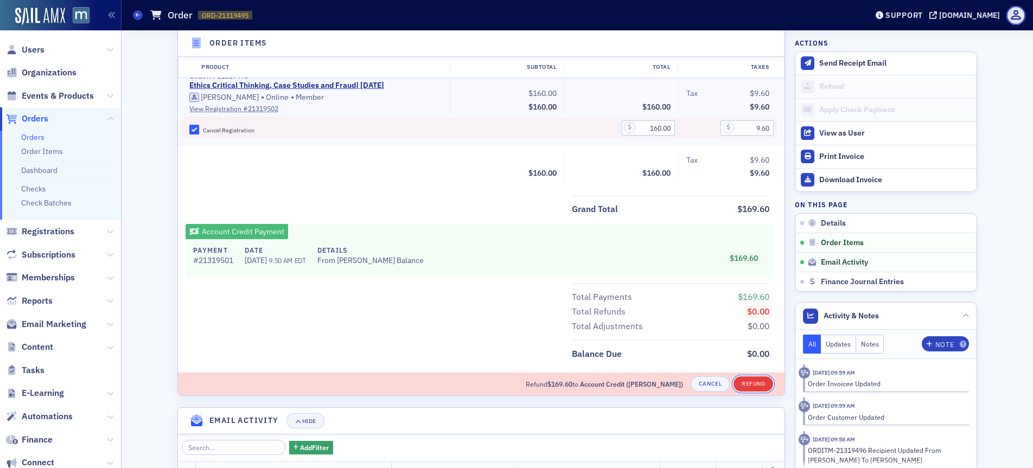
click at [743, 382] on button "Refund" at bounding box center [753, 383] width 40 height 15
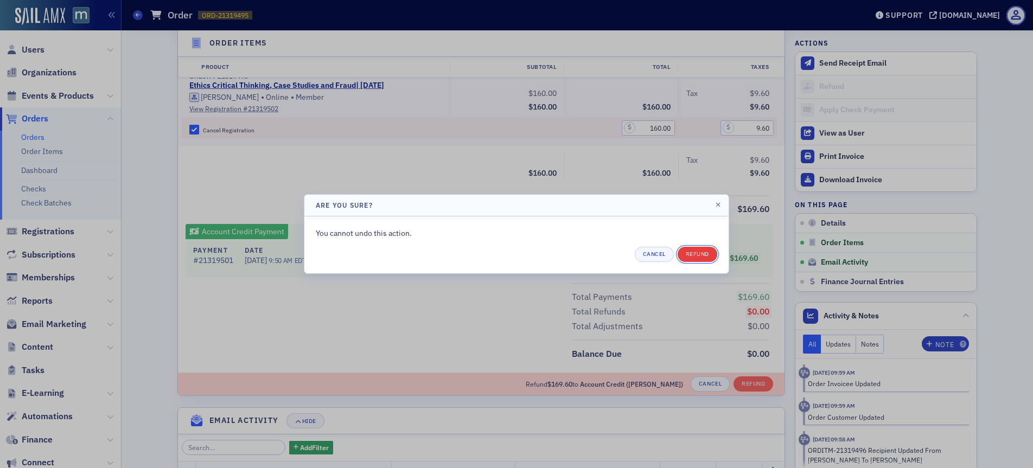
click at [688, 250] on button "Refund" at bounding box center [698, 254] width 40 height 15
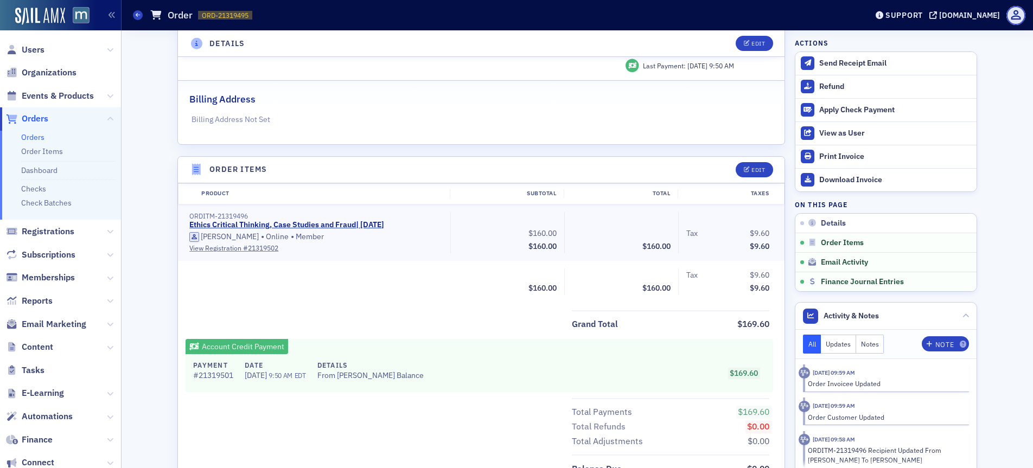
scroll to position [0, 0]
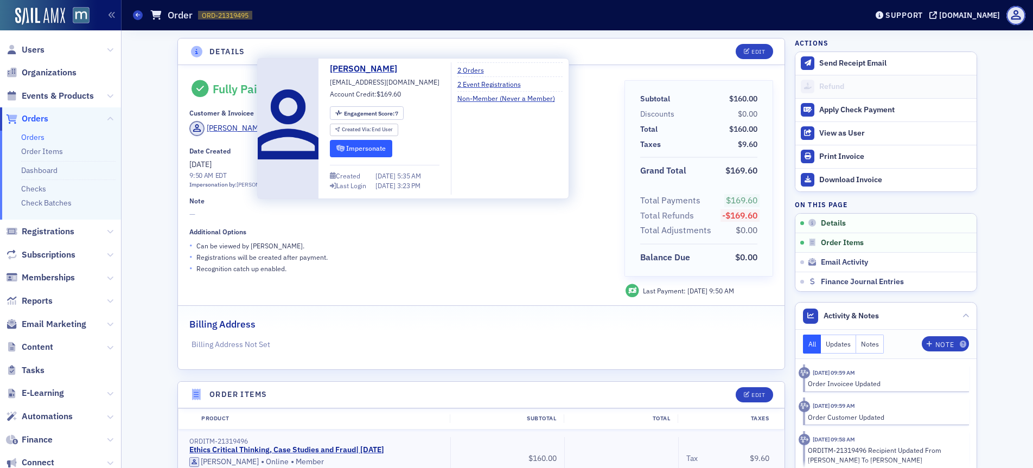
click at [352, 153] on button "Impersonate" at bounding box center [361, 148] width 62 height 17
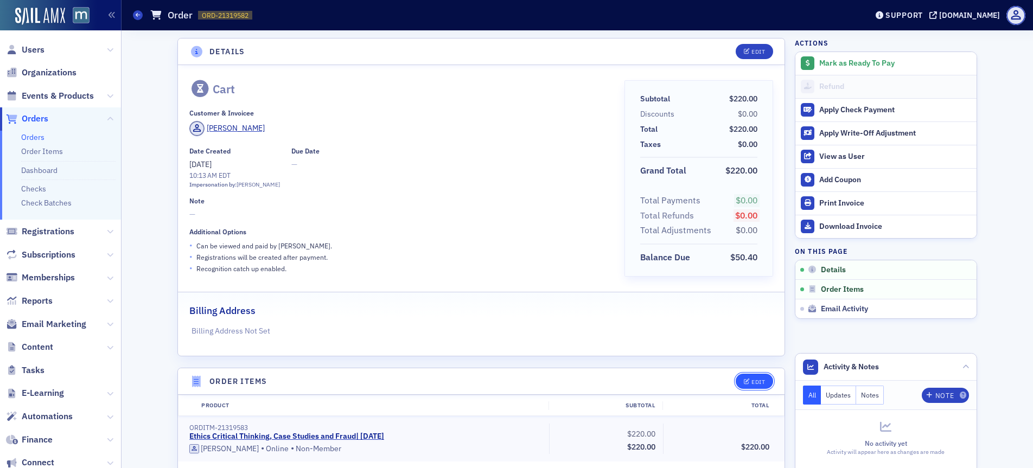
click at [757, 383] on div "Edit" at bounding box center [758, 382] width 14 height 6
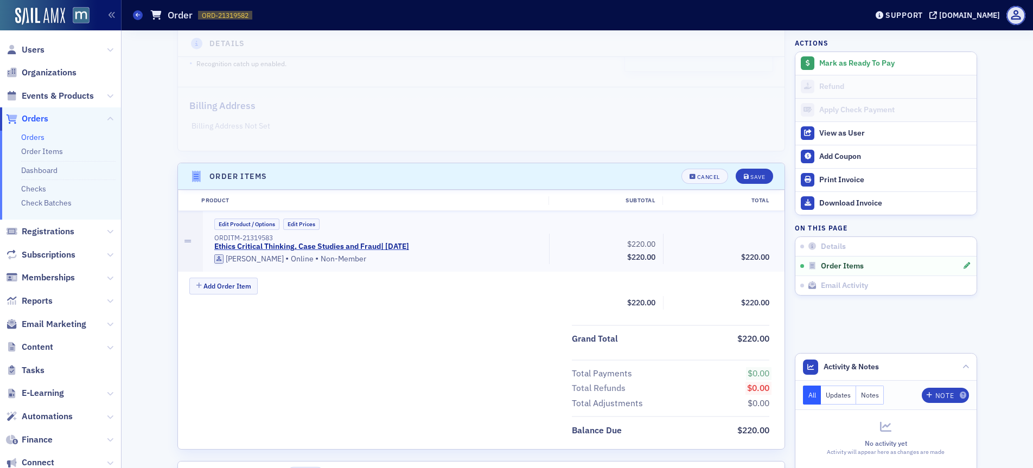
scroll to position [229, 0]
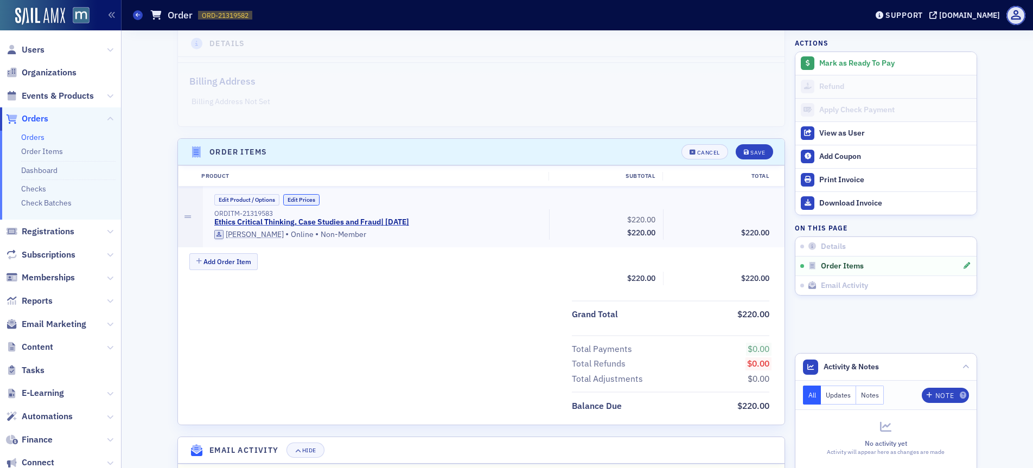
click at [301, 198] on button "Edit Prices" at bounding box center [301, 199] width 36 height 11
click at [752, 218] on input "0.00" at bounding box center [746, 217] width 53 height 15
click at [633, 219] on input "220.00" at bounding box center [632, 217] width 53 height 15
type input "169.60"
click at [750, 151] on div "Save" at bounding box center [757, 153] width 15 height 6
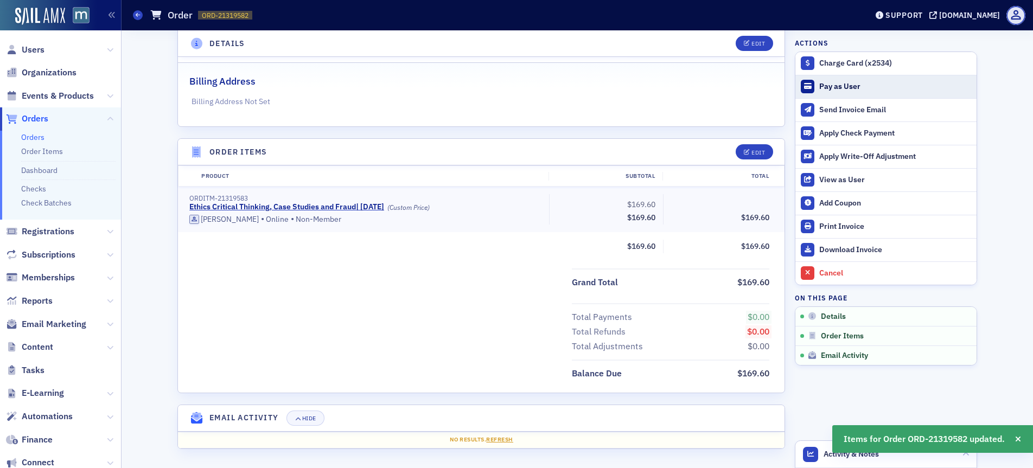
click at [845, 90] on div "Pay as User" at bounding box center [895, 87] width 152 height 10
